Goal: Task Accomplishment & Management: Manage account settings

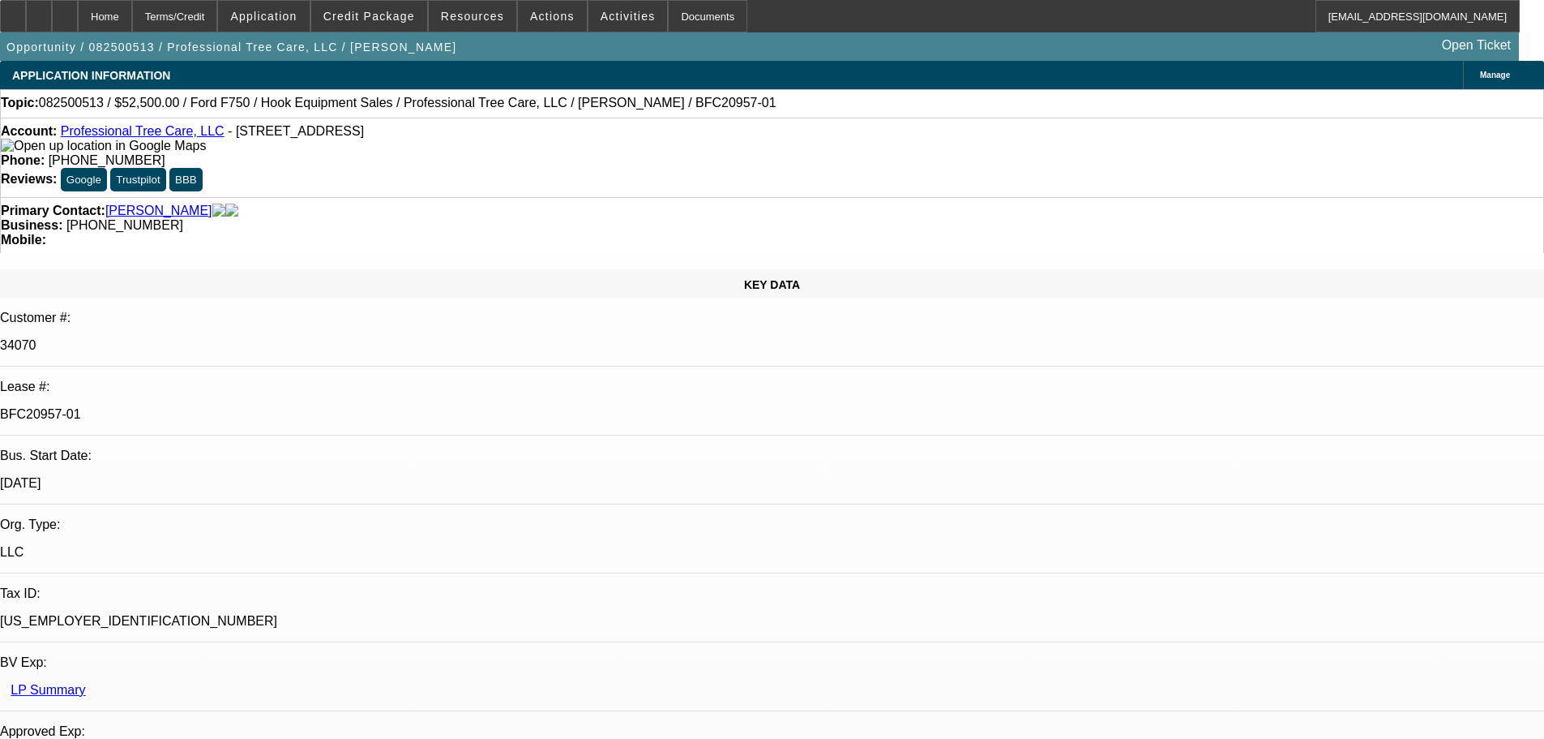
select select "0"
select select "6"
select select "0"
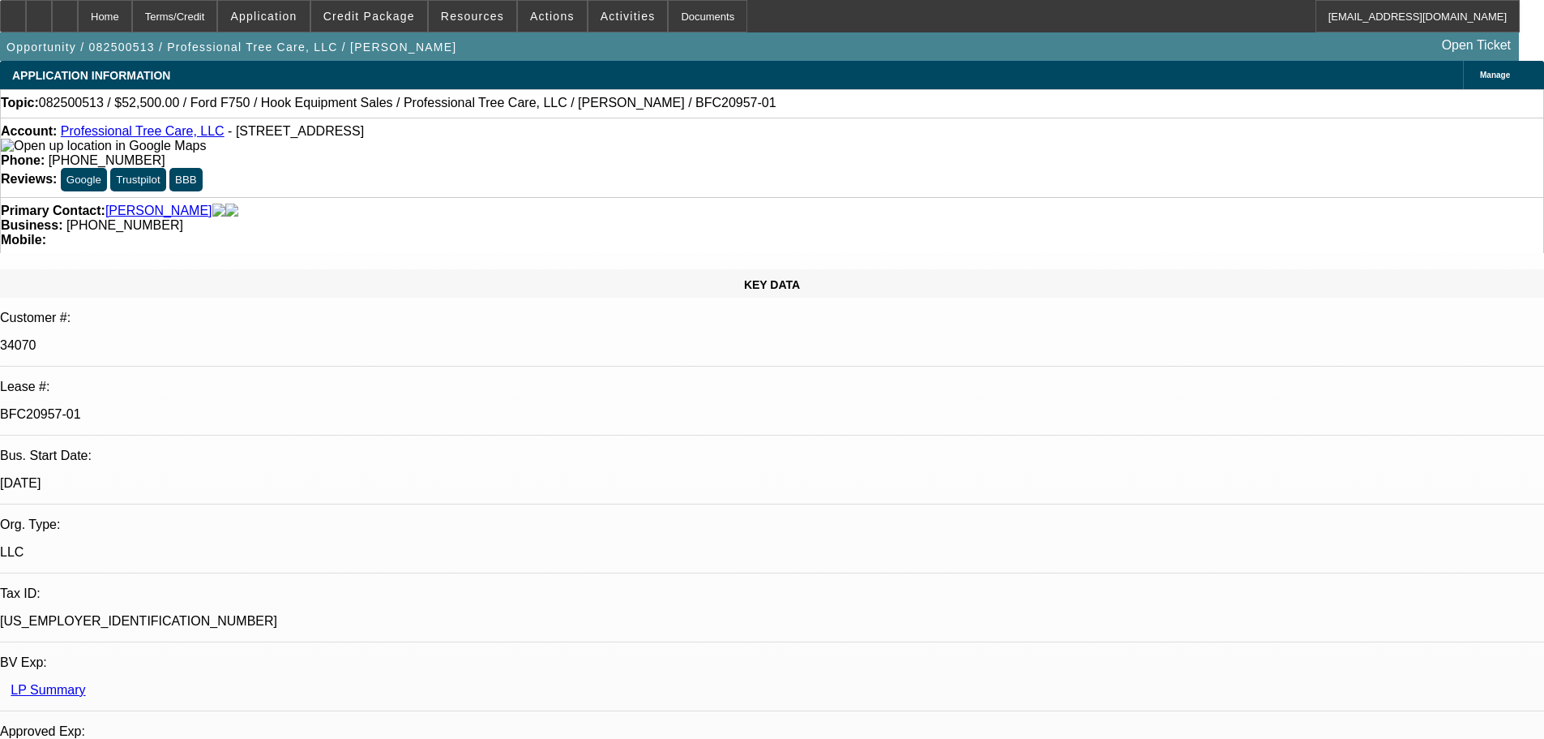
select select "0"
select select "6"
select select "0"
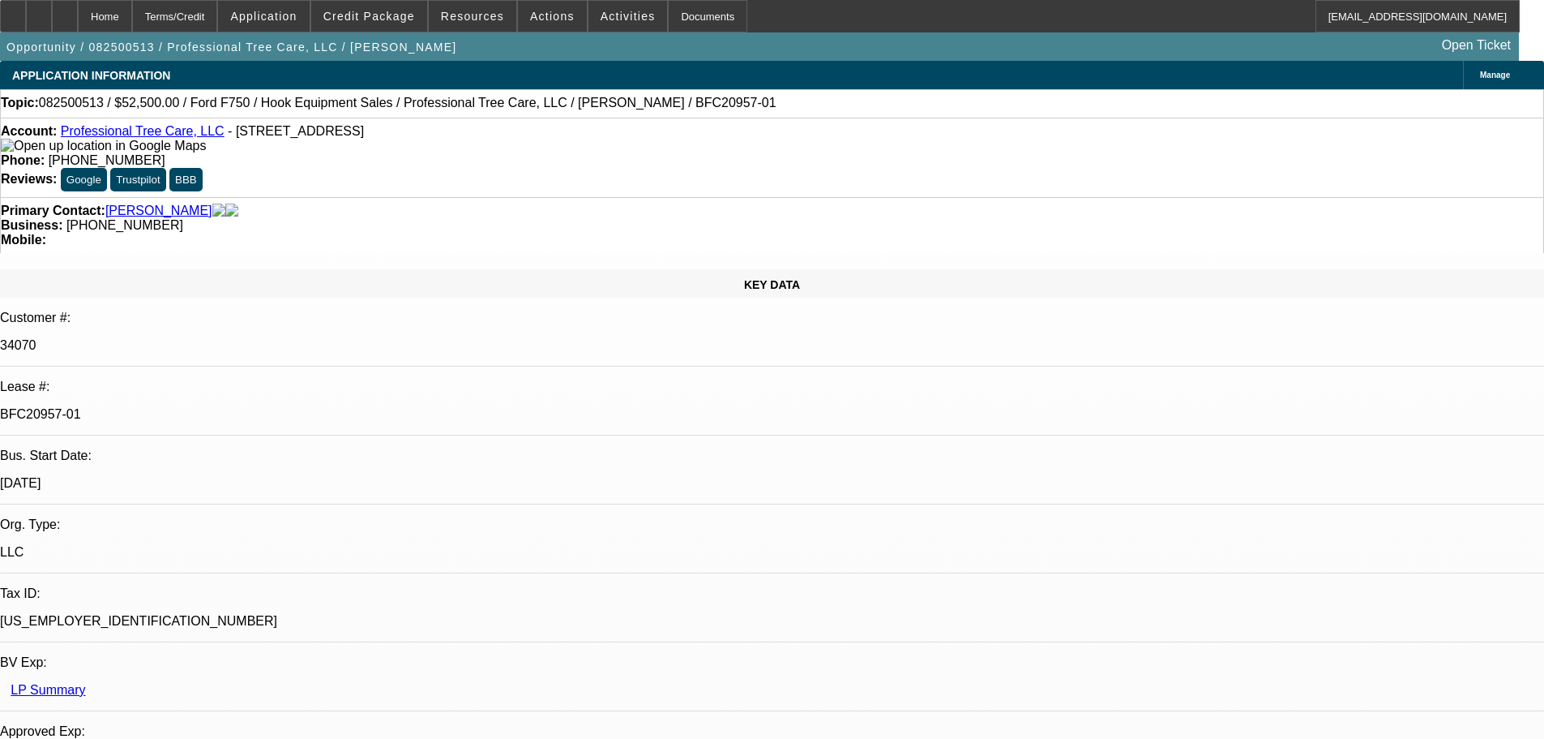
select select "0"
select select "6"
select select "0"
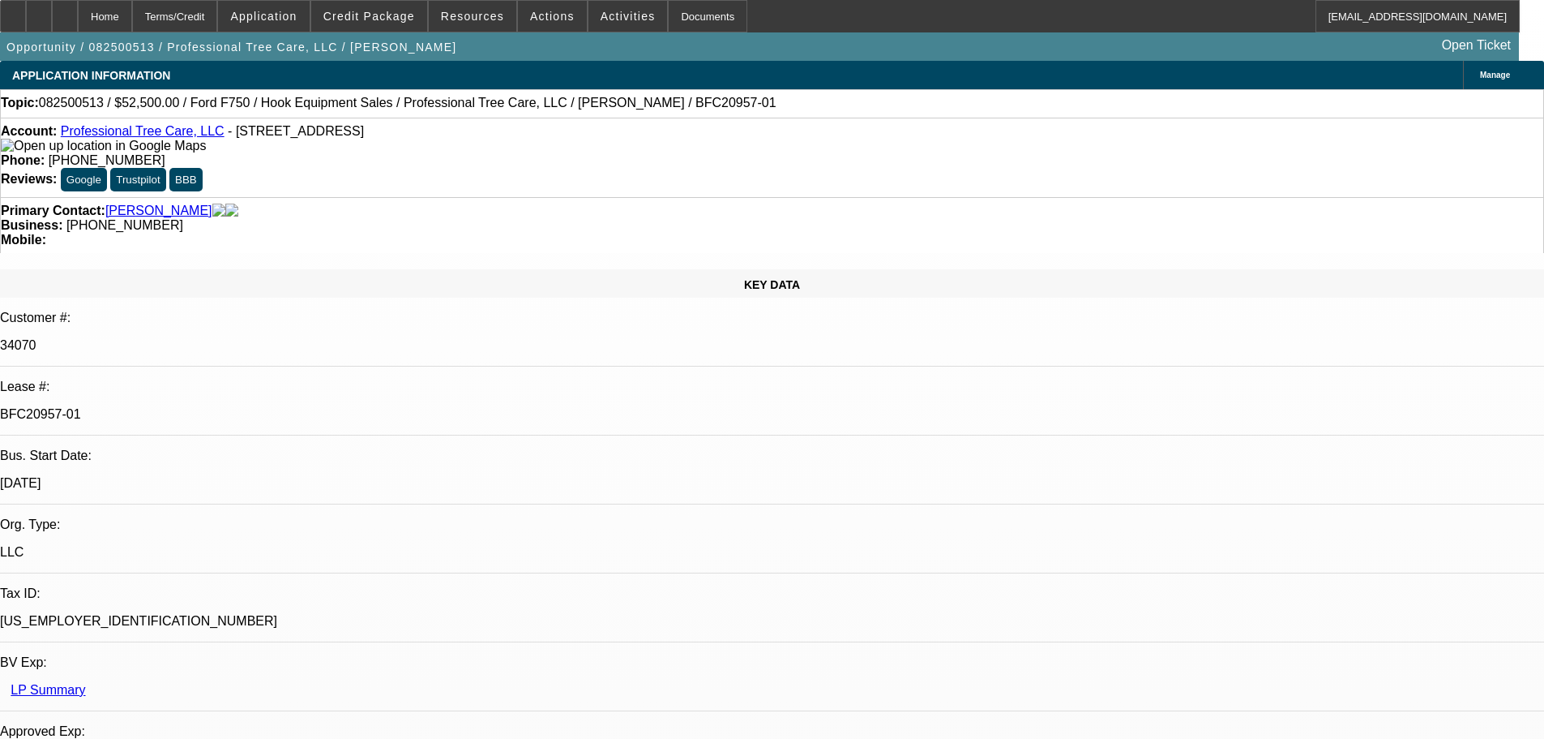
select select "6"
click at [26, 22] on div at bounding box center [13, 16] width 26 height 32
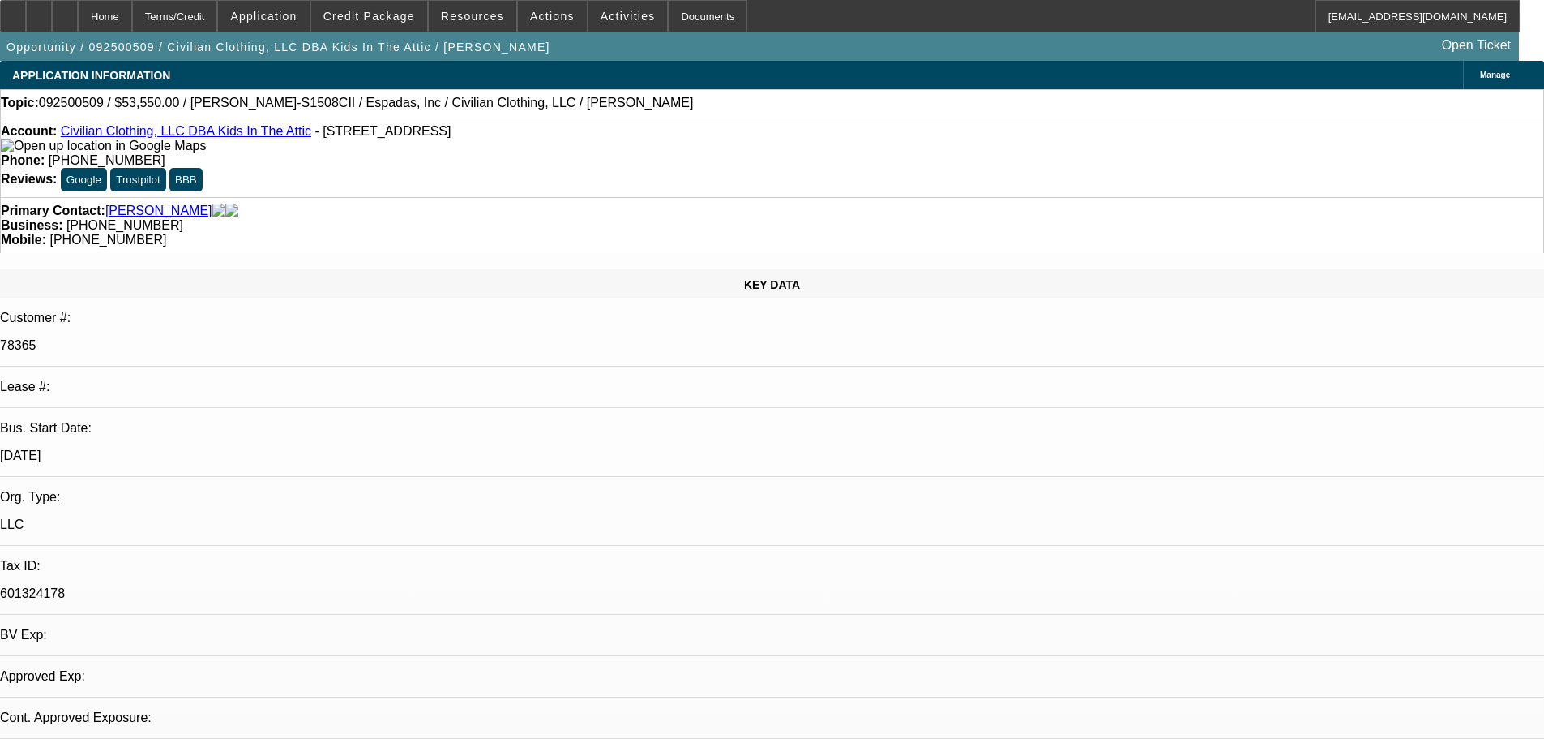
select select "0.15"
select select "2"
select select "0"
select select "2"
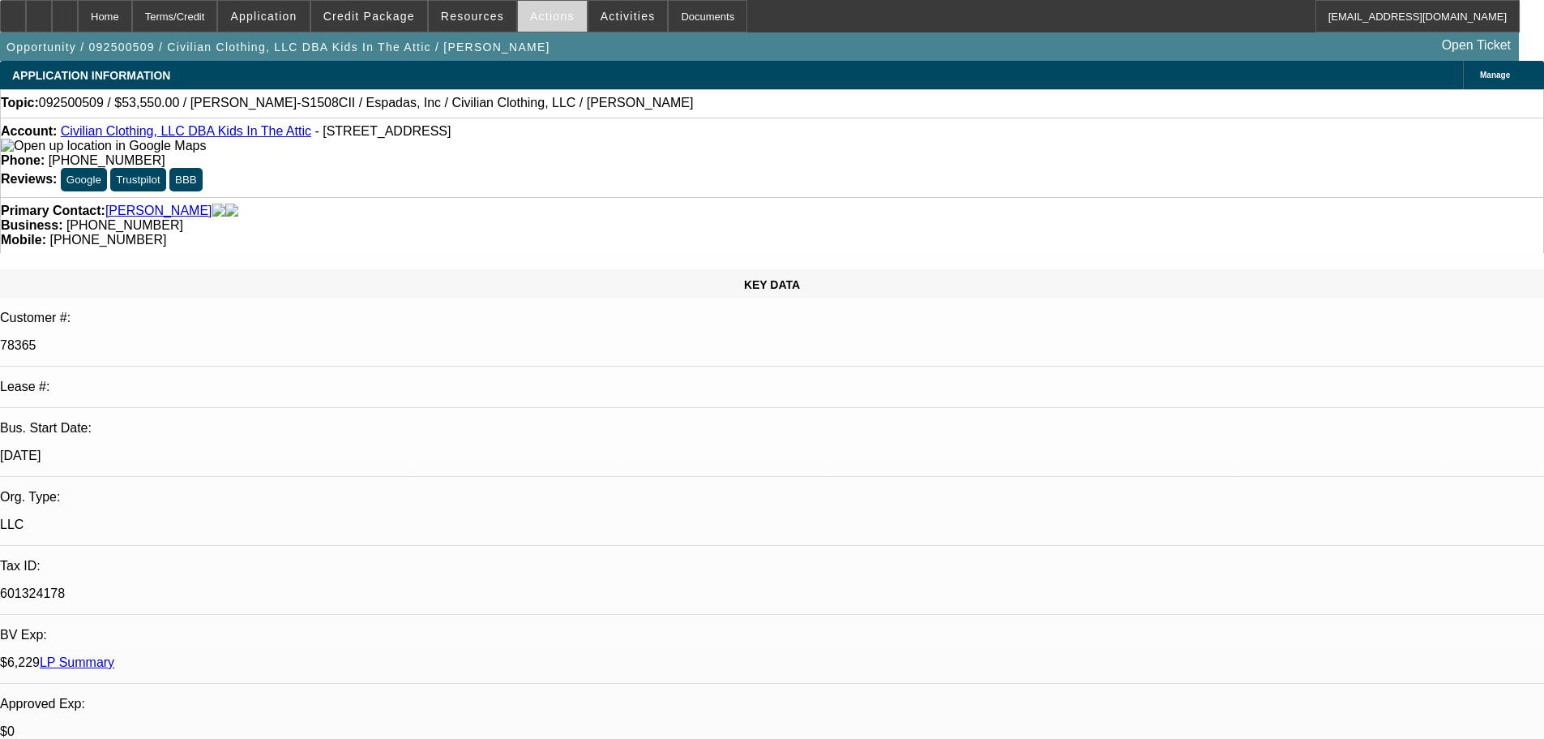
click at [550, 15] on span "Actions" at bounding box center [552, 16] width 45 height 13
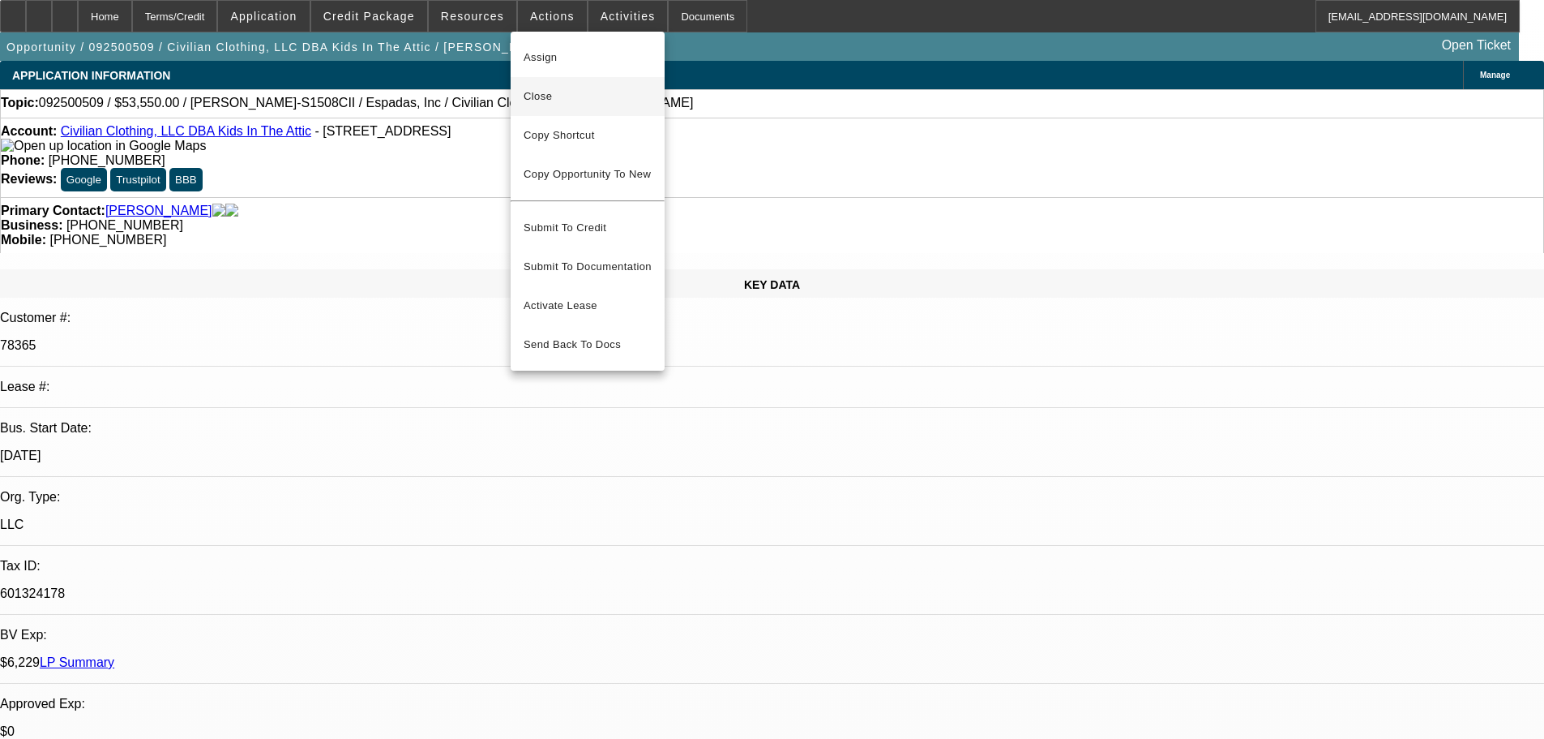
click at [567, 95] on span "Close" at bounding box center [588, 96] width 128 height 19
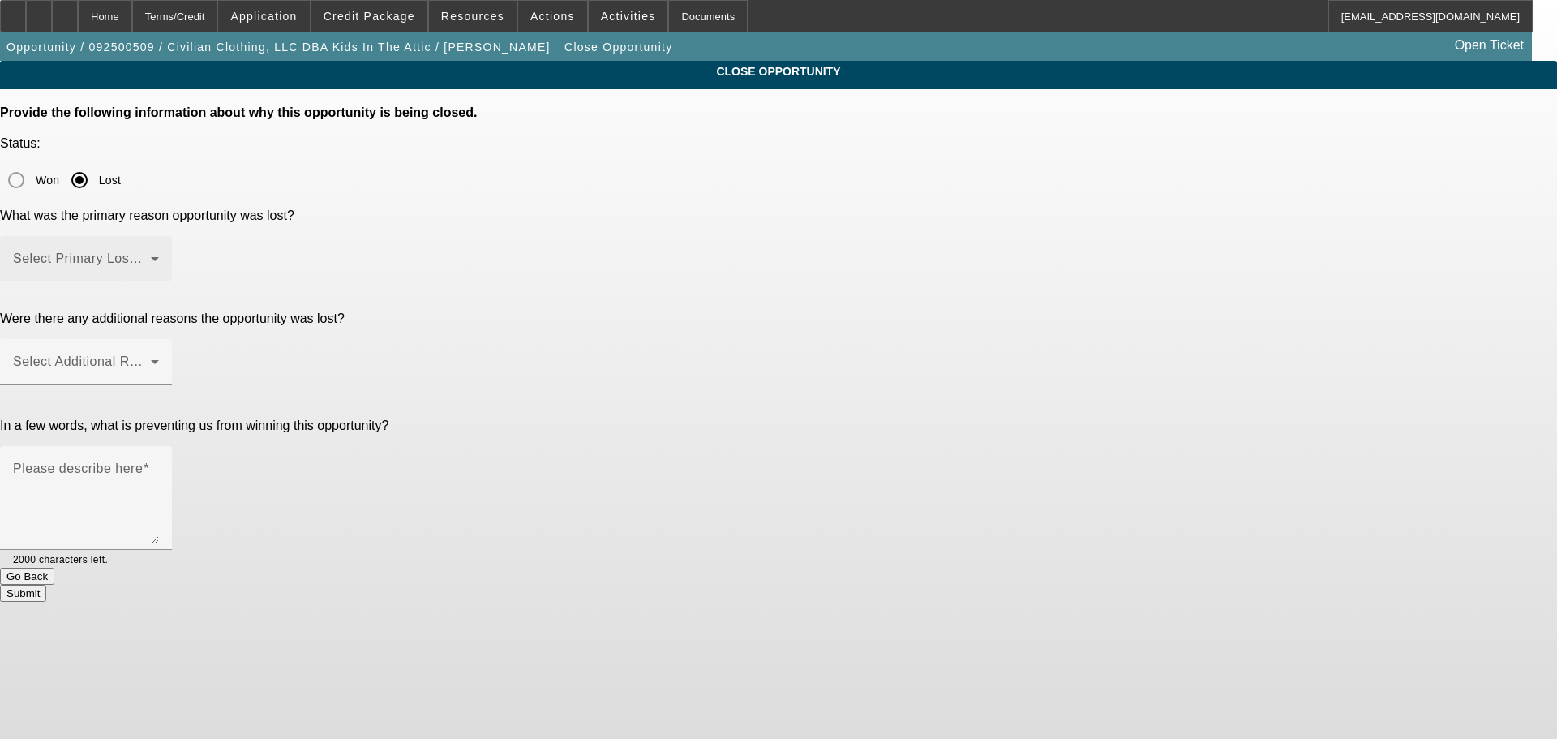
click at [184, 251] on mat-label "Select Primary Lost Reason" at bounding box center [98, 258] width 171 height 14
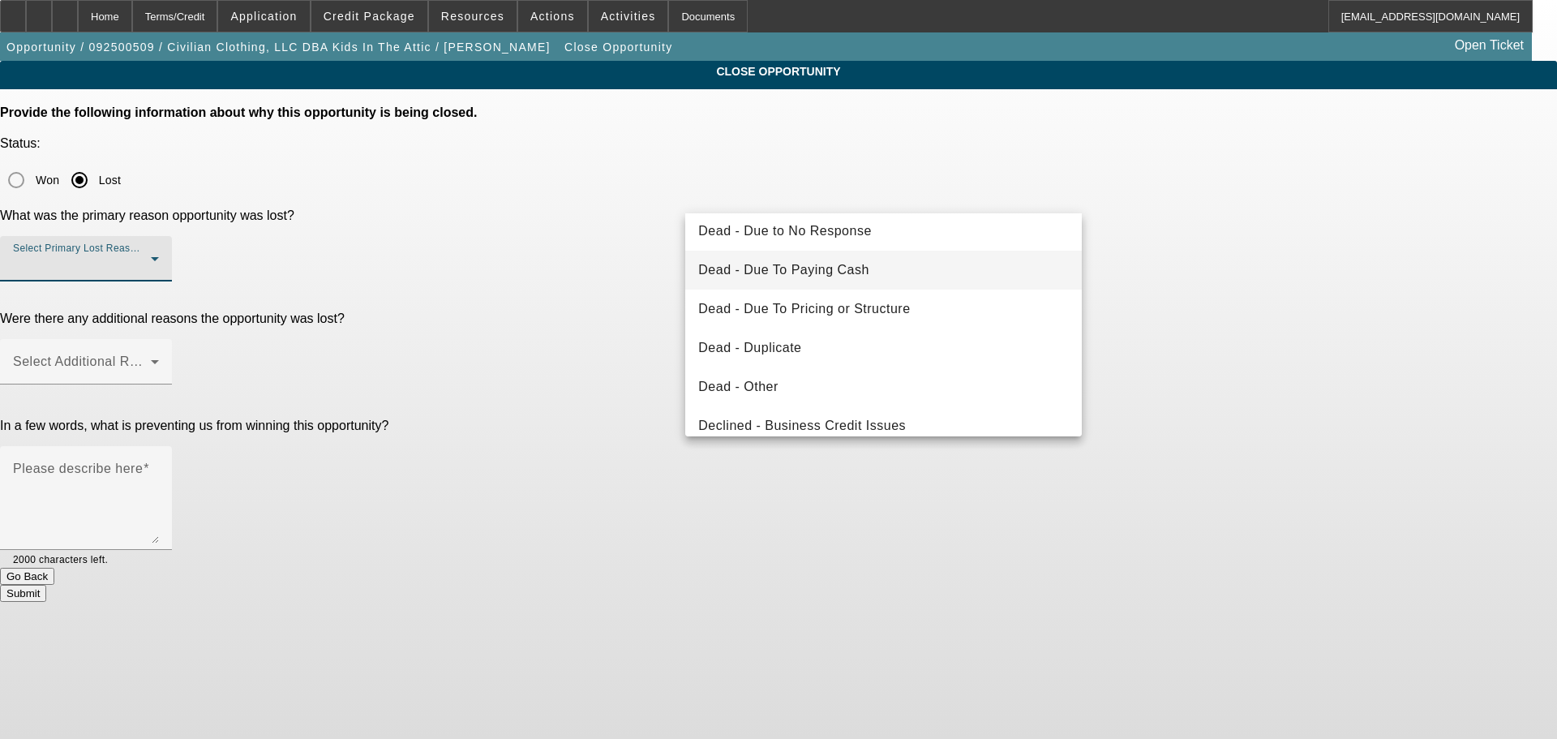
scroll to position [218, 0]
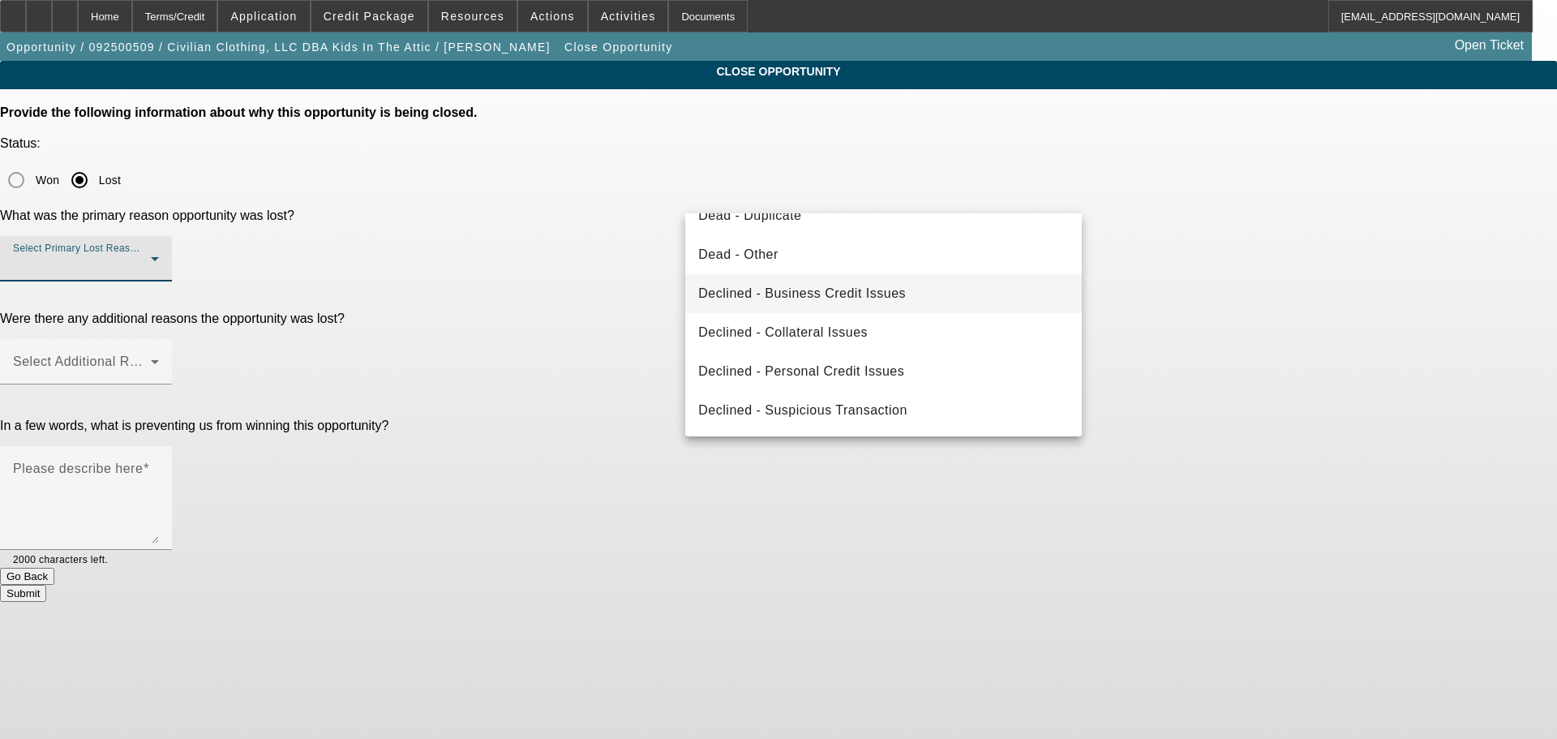
click at [854, 285] on span "Declined - Business Credit Issues" at bounding box center [802, 293] width 208 height 19
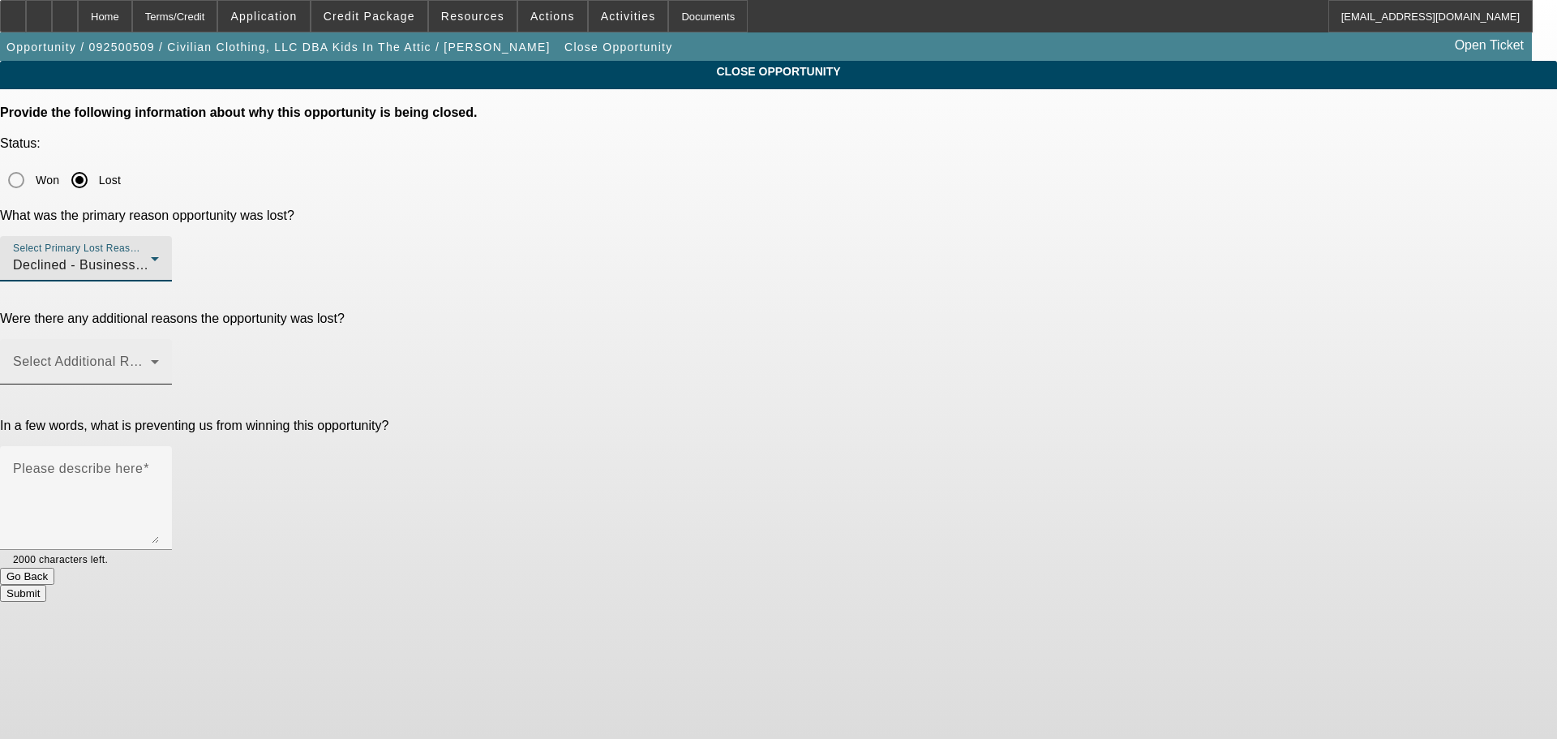
click at [159, 339] on div "Select Additional Reasons" at bounding box center [86, 361] width 146 height 45
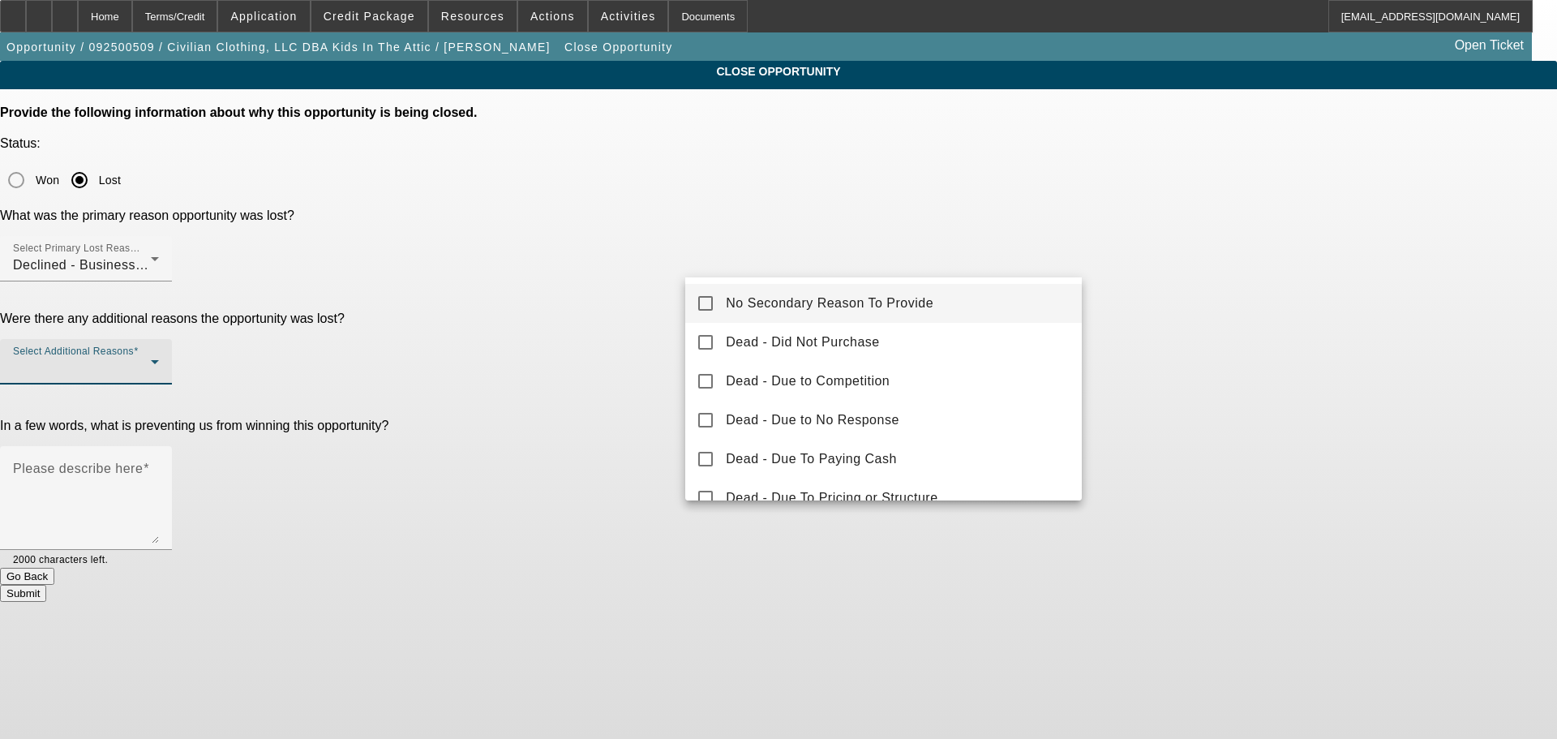
click at [776, 303] on span "No Secondary Reason To Provide" at bounding box center [830, 302] width 208 height 19
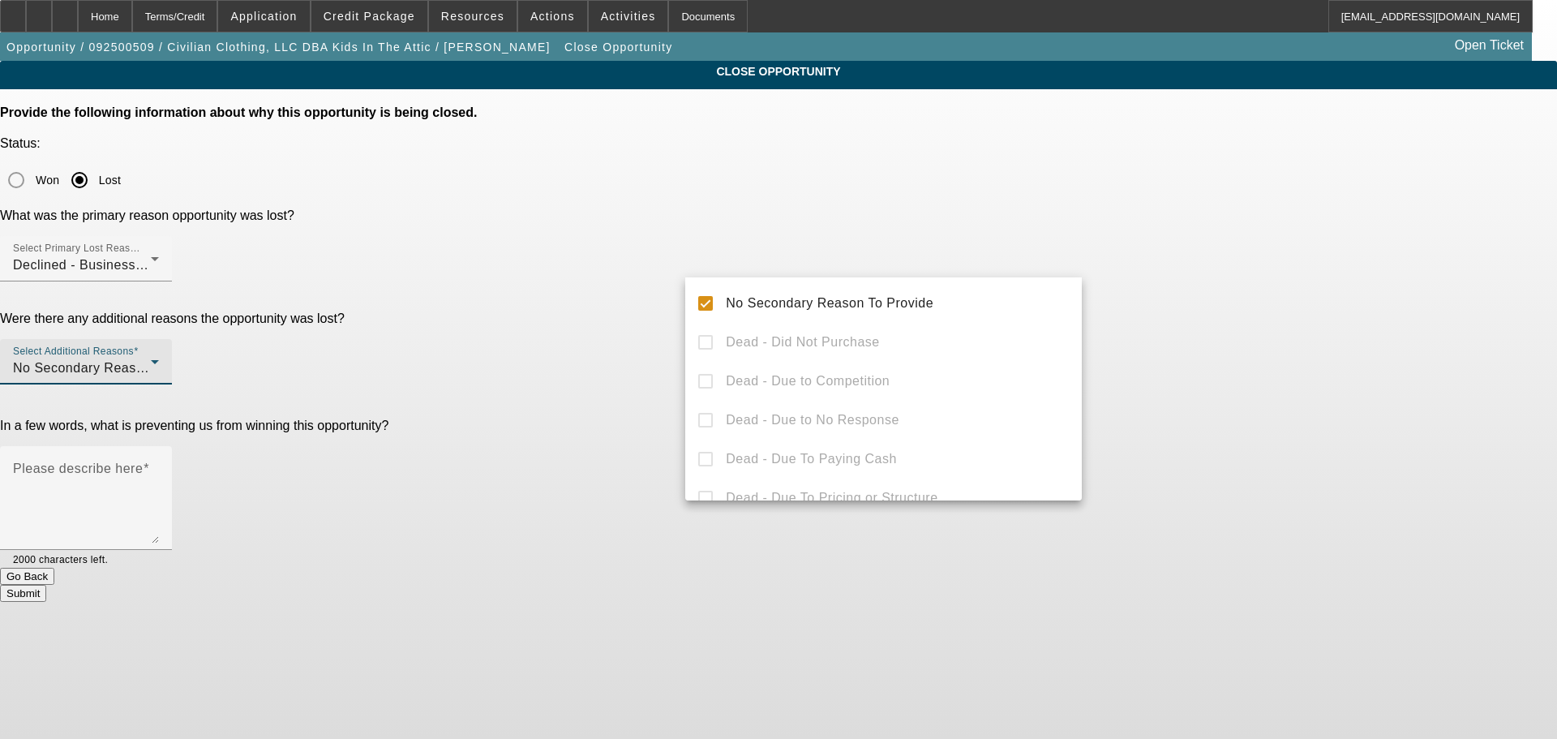
click at [653, 381] on div at bounding box center [778, 369] width 1557 height 739
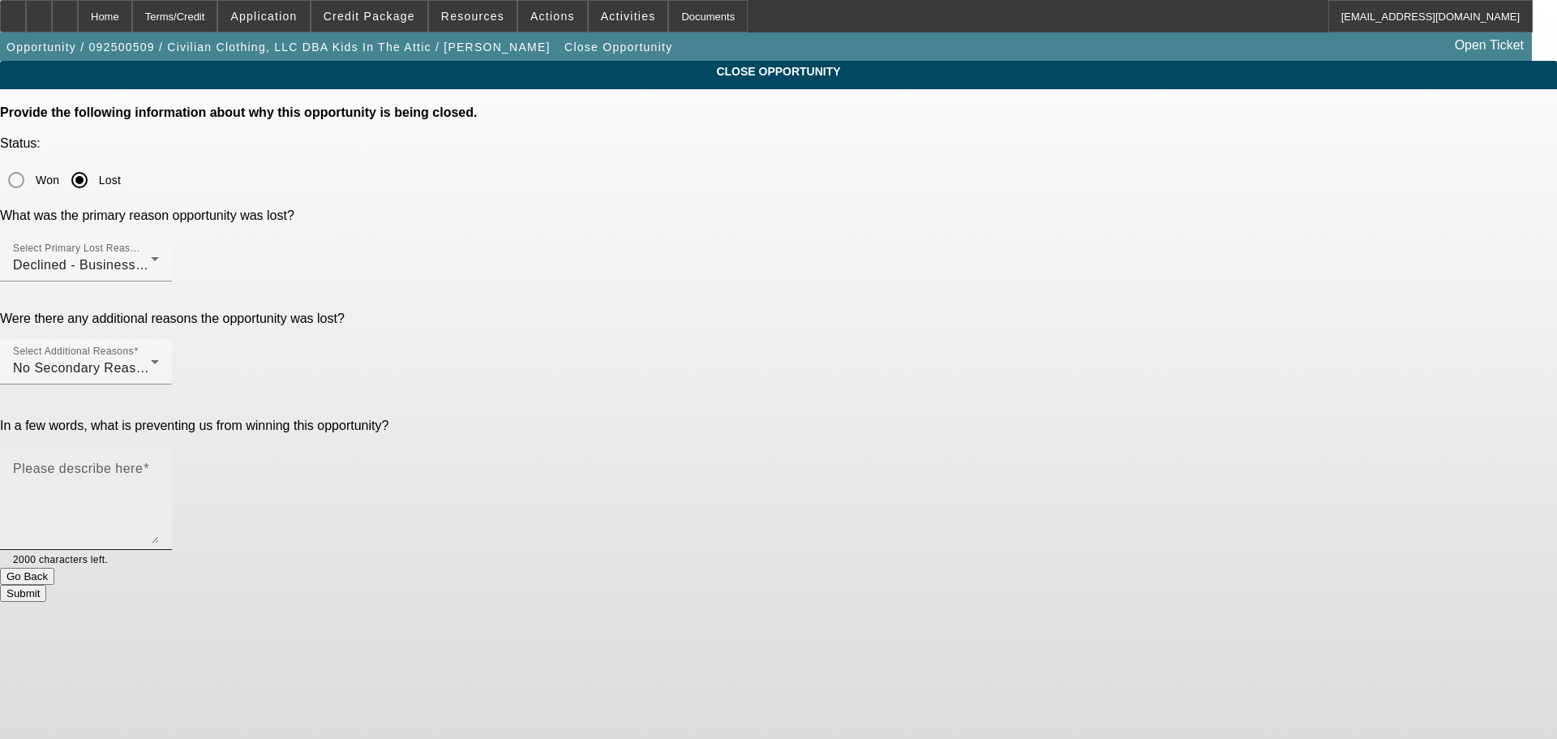
click at [159, 465] on textarea "Please describe here" at bounding box center [86, 504] width 146 height 78
type textarea "-"
click at [46, 585] on button "Submit" at bounding box center [23, 593] width 46 height 17
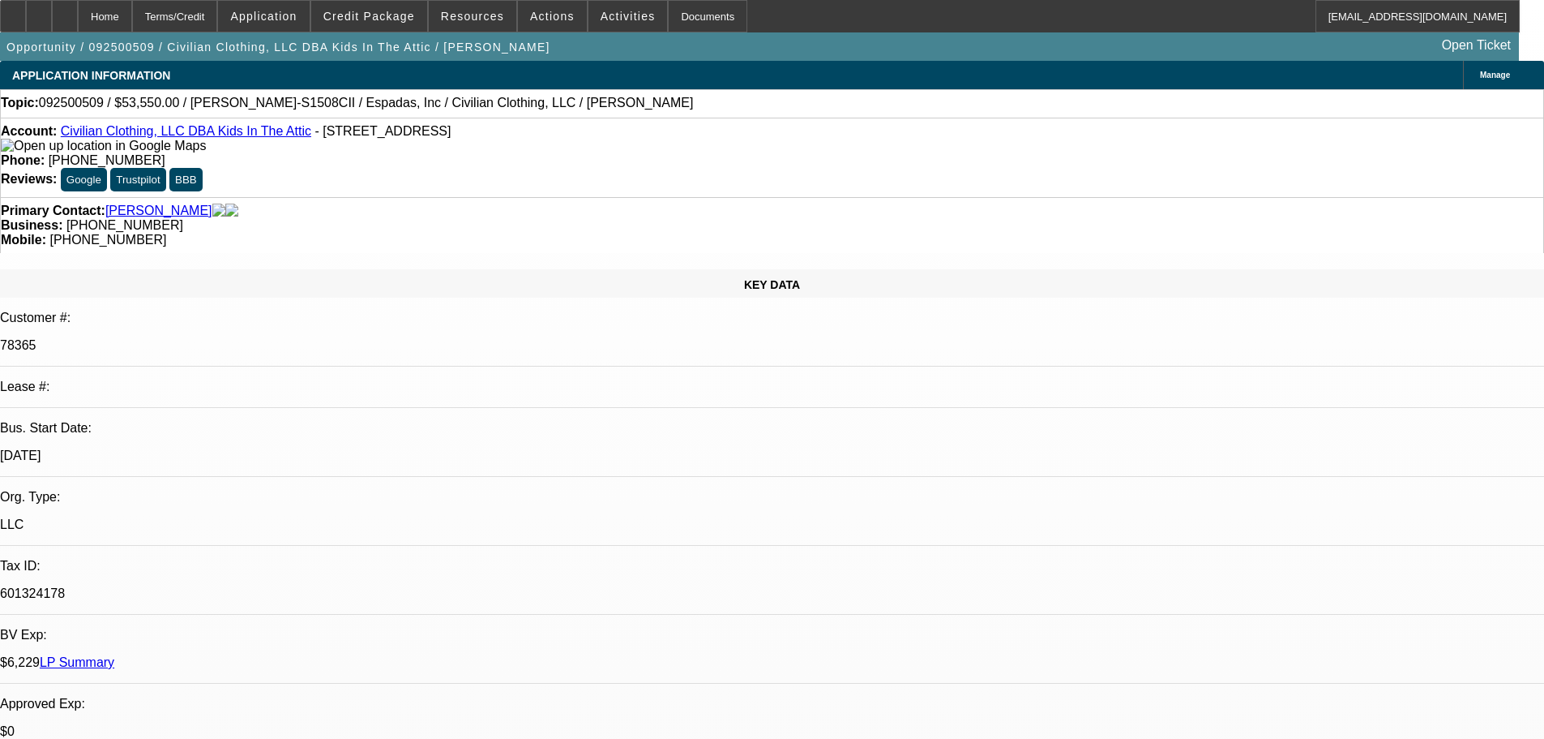
select select "0.15"
select select "2"
select select "0"
select select "2"
